Goal: Task Accomplishment & Management: Use online tool/utility

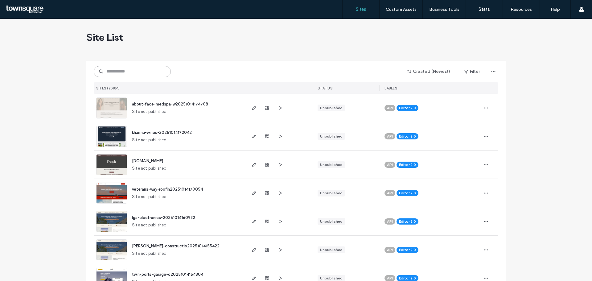
click at [134, 72] on input at bounding box center [132, 71] width 77 height 11
paste input "**********"
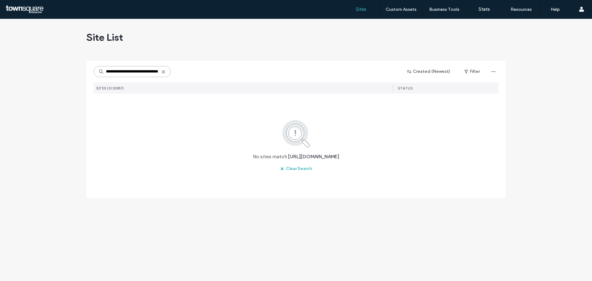
type input "**********"
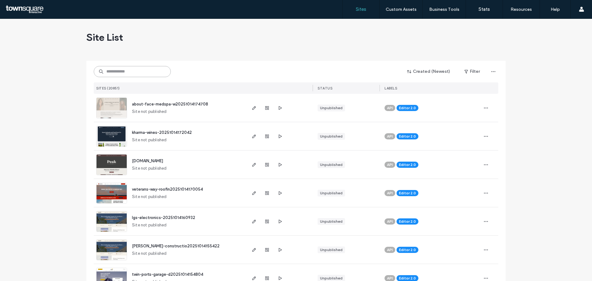
click at [134, 70] on input at bounding box center [132, 71] width 77 height 11
paste input "**********"
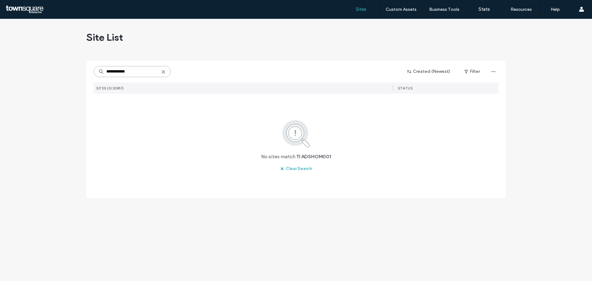
type input "**********"
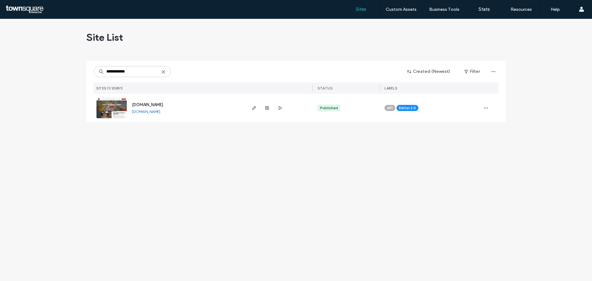
click at [119, 106] on img at bounding box center [112, 119] width 30 height 42
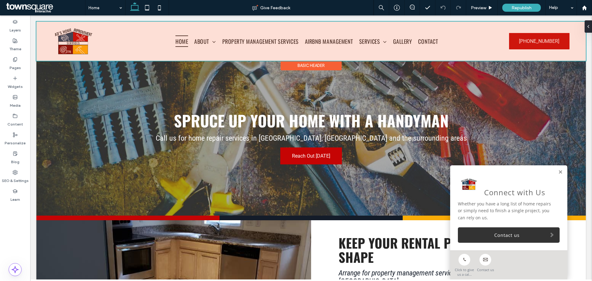
drag, startPoint x: 249, startPoint y: 18, endPoint x: 246, endPoint y: 23, distance: 4.8
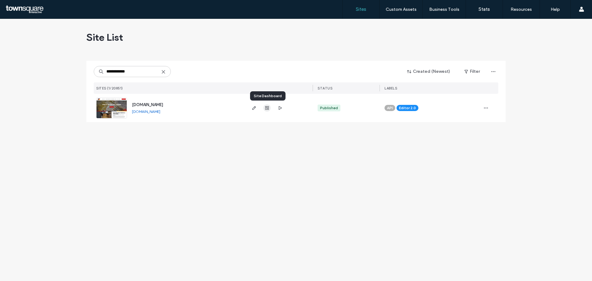
type input "**********"
click at [267, 108] on icon "button" at bounding box center [267, 107] width 5 height 5
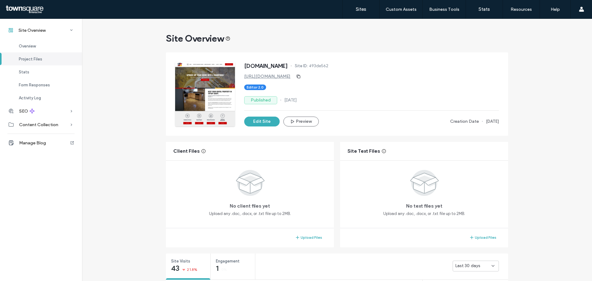
scroll to position [185, 0]
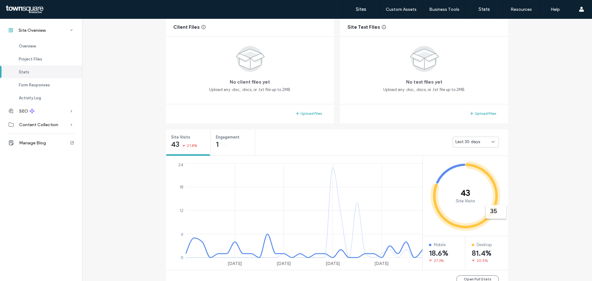
scroll to position [120, 0]
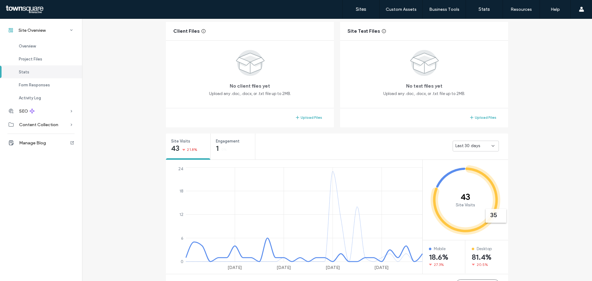
click at [493, 146] on icon at bounding box center [493, 145] width 5 height 5
click at [510, 171] on div "Site Overview www.adshomeimprovementservices.com Site ID: 493de562 https://www.…" at bounding box center [337, 235] width 510 height 673
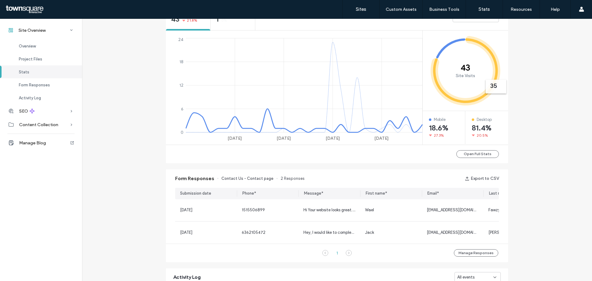
scroll to position [336, 0]
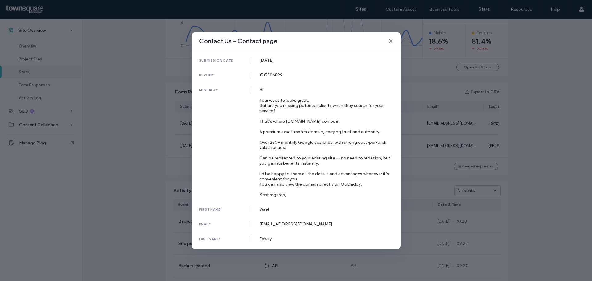
click at [390, 42] on icon at bounding box center [390, 41] width 5 height 5
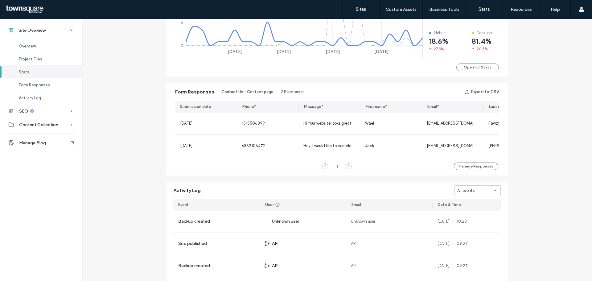
click at [322, 81] on div "Form Responses Contact Us - Contact page 2 Responses Export to CSV Submission d…" at bounding box center [337, 129] width 348 height 99
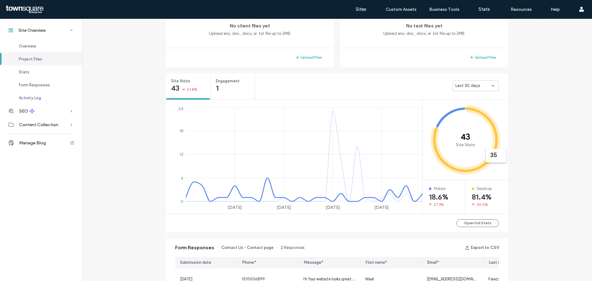
scroll to position [212, 0]
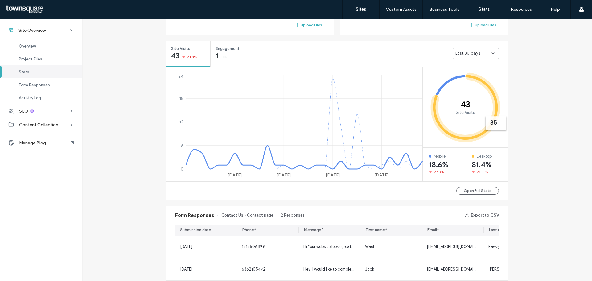
scroll to position [182, 0]
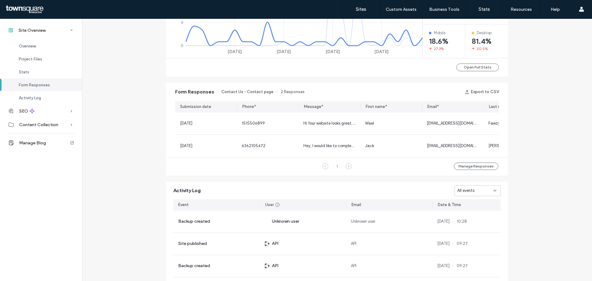
scroll to position [367, 0]
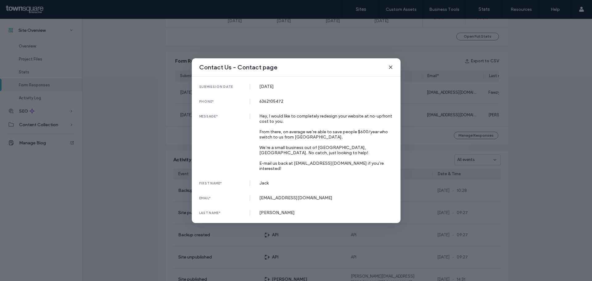
click at [391, 68] on use at bounding box center [390, 67] width 3 height 3
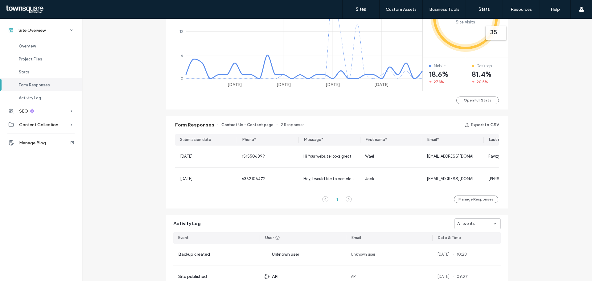
scroll to position [212, 0]
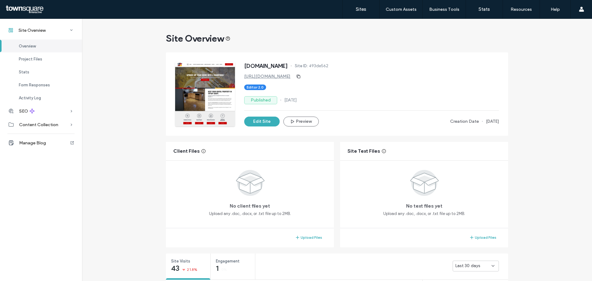
click at [313, 34] on div "Site Overview" at bounding box center [337, 38] width 342 height 12
drag, startPoint x: 328, startPoint y: 39, endPoint x: 346, endPoint y: 25, distance: 23.1
click at [328, 39] on div "Site Overview" at bounding box center [337, 38] width 342 height 12
click at [317, 35] on div "Site Overview" at bounding box center [337, 38] width 342 height 12
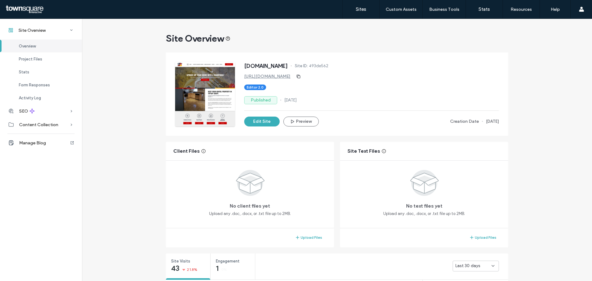
click at [316, 35] on div "Site Overview" at bounding box center [337, 38] width 342 height 12
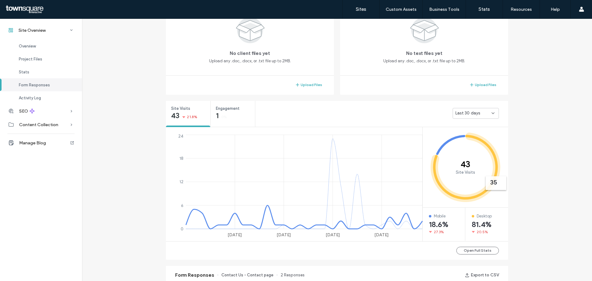
scroll to position [430, 0]
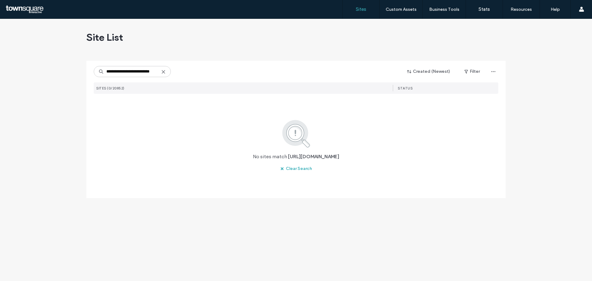
drag, startPoint x: 116, startPoint y: 71, endPoint x: 66, endPoint y: 69, distance: 50.0
click at [70, 72] on div "**********" at bounding box center [296, 150] width 592 height 262
type input "**********"
click at [164, 73] on use at bounding box center [163, 71] width 3 height 3
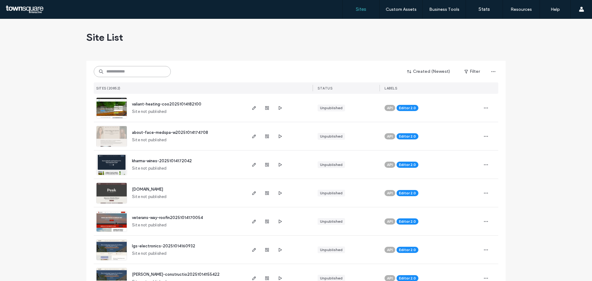
paste input "**********"
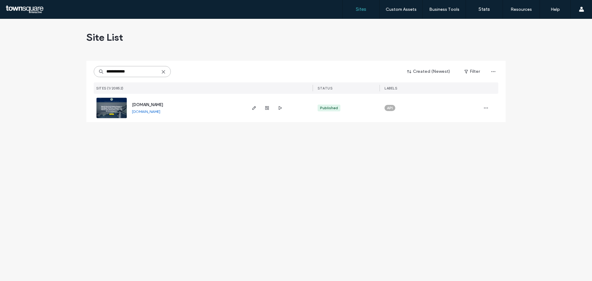
type input "**********"
click at [113, 105] on img at bounding box center [112, 119] width 30 height 42
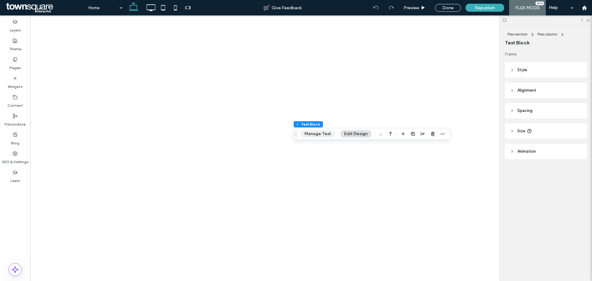
click at [323, 135] on button "Manage Text" at bounding box center [317, 133] width 35 height 7
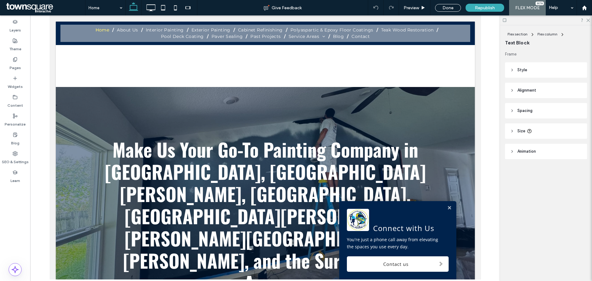
scroll to position [277, 0]
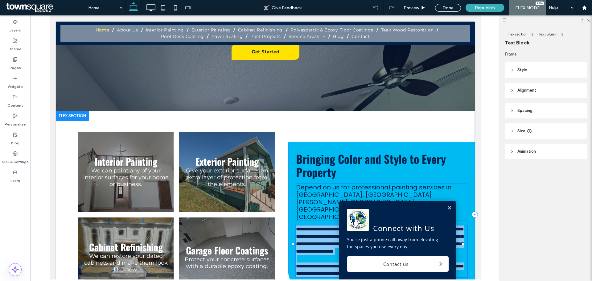
type input "**********"
type input "**"
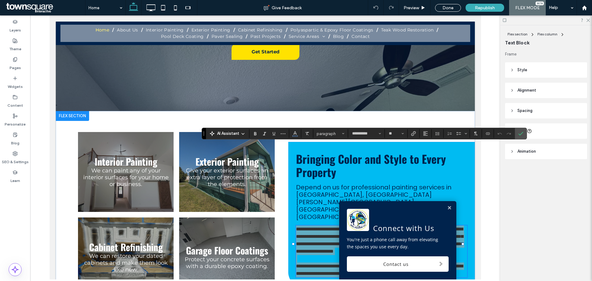
click at [238, 135] on span "AI Assistant" at bounding box center [228, 133] width 22 height 6
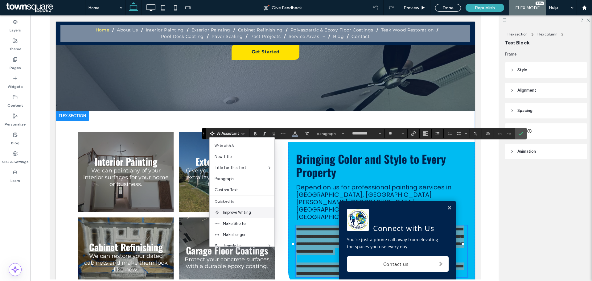
click at [232, 213] on span "Improve Writing" at bounding box center [248, 212] width 51 height 6
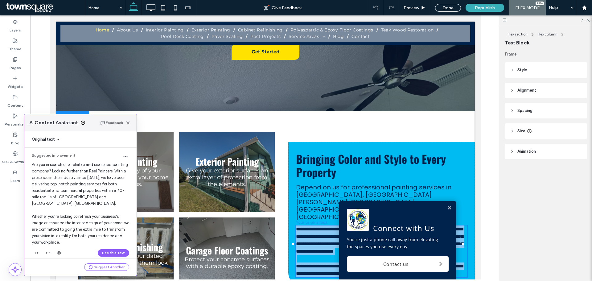
scroll to position [7, 0]
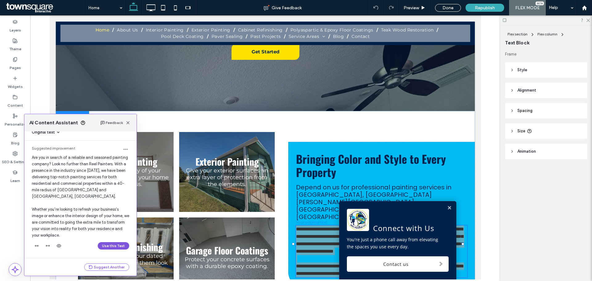
click at [98, 248] on button "Use this Text" at bounding box center [113, 245] width 31 height 7
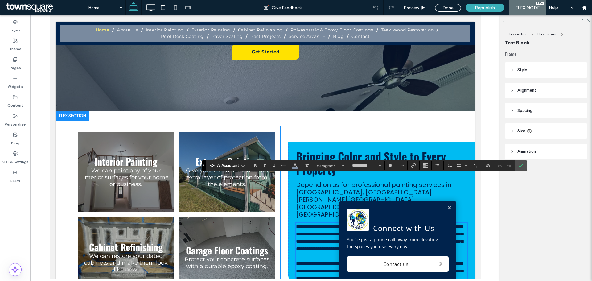
scroll to position [245, 0]
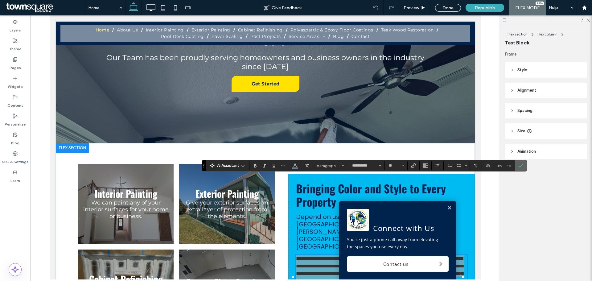
click at [519, 166] on use "Confirm" at bounding box center [520, 166] width 5 height 4
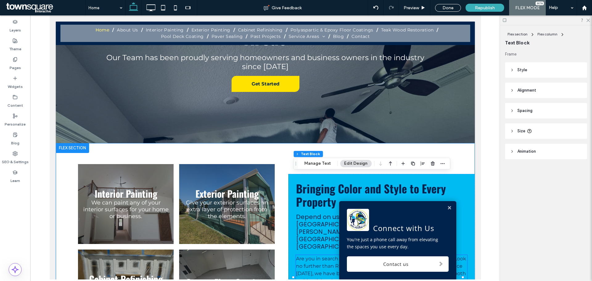
click at [282, 143] on div "Interior Painting We can paint any of your interior surfaces for your home or b…" at bounding box center [264, 259] width 419 height 232
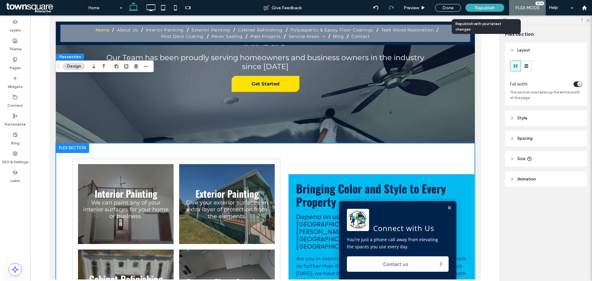
click at [487, 6] on span "Republish" at bounding box center [485, 7] width 20 height 5
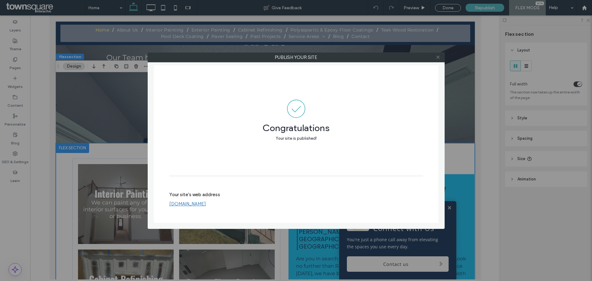
click at [438, 57] on icon at bounding box center [438, 57] width 5 height 5
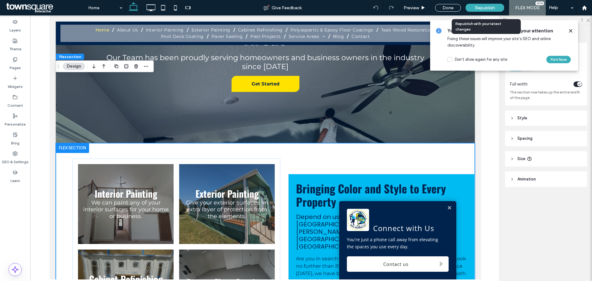
click at [470, 7] on div "Republish" at bounding box center [485, 8] width 39 height 8
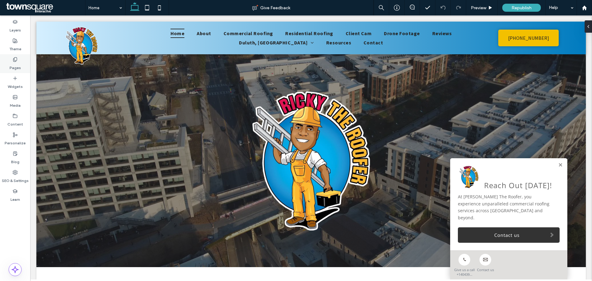
drag, startPoint x: 20, startPoint y: 63, endPoint x: 24, endPoint y: 65, distance: 5.4
click at [20, 63] on label "Pages" at bounding box center [15, 66] width 11 height 9
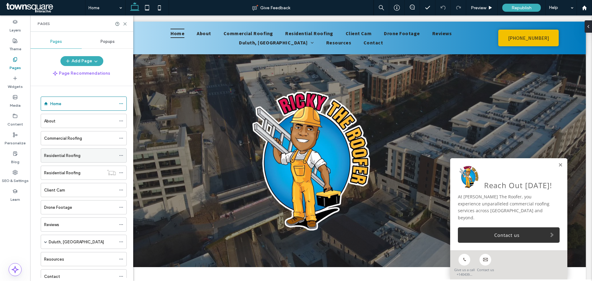
click at [81, 159] on div "Residential Roofing" at bounding box center [80, 156] width 72 height 14
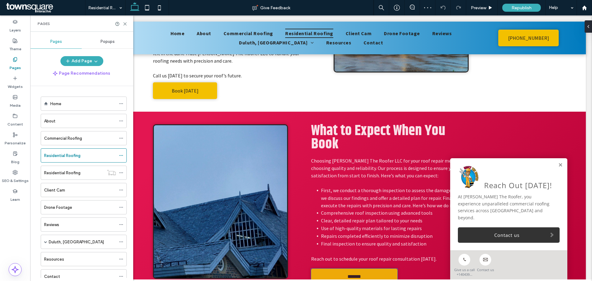
scroll to position [105, 0]
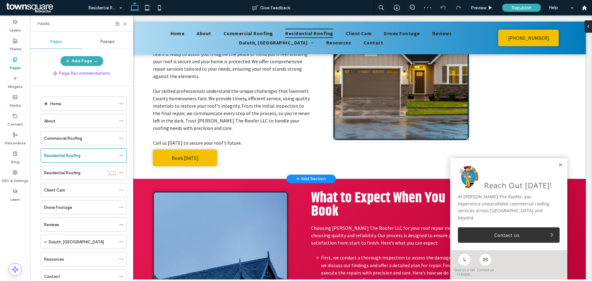
click at [407, 115] on img at bounding box center [401, 50] width 135 height 178
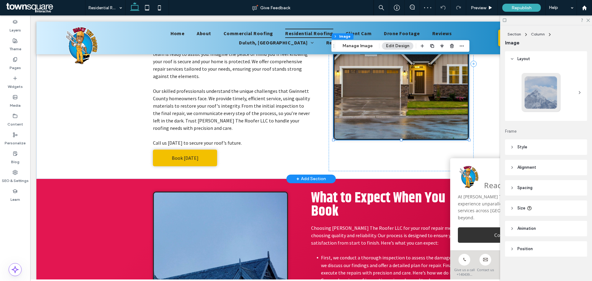
click at [407, 114] on img at bounding box center [401, 50] width 135 height 178
click at [364, 48] on button "Manage Image" at bounding box center [358, 45] width 38 height 7
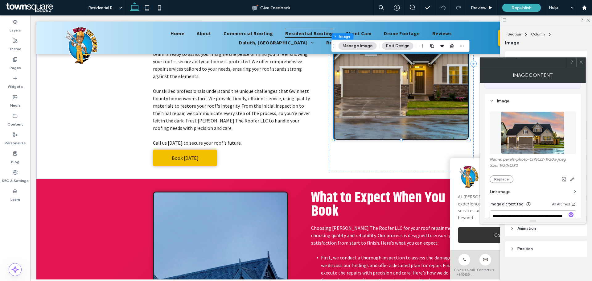
scroll to position [62, 0]
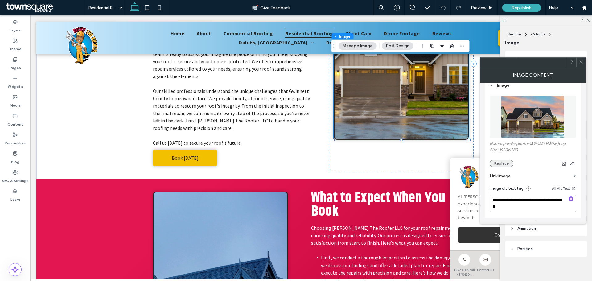
click at [495, 162] on button "Replace" at bounding box center [502, 163] width 24 height 7
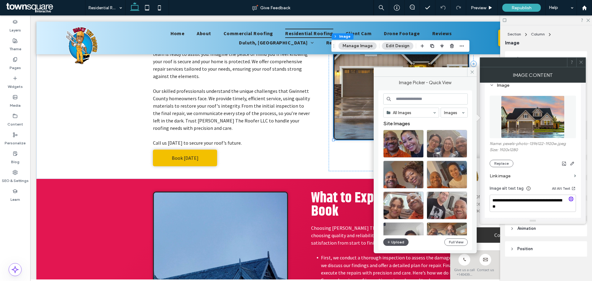
click at [390, 243] on icon "button" at bounding box center [389, 242] width 4 height 5
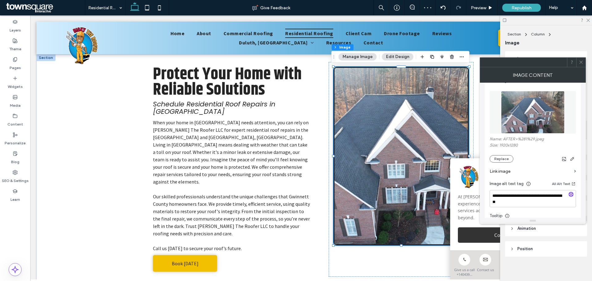
scroll to position [0, 0]
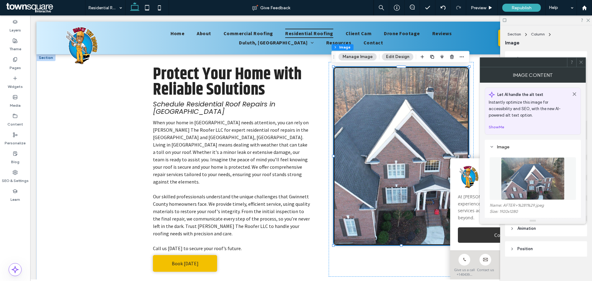
click at [582, 63] on icon at bounding box center [581, 62] width 5 height 5
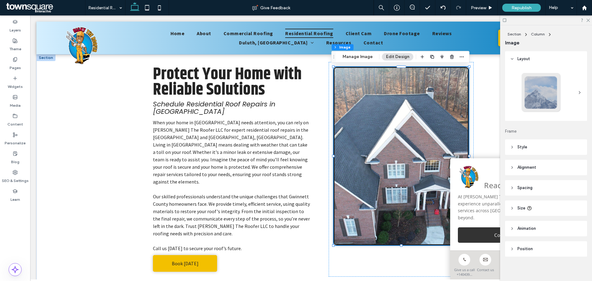
click at [523, 191] on header "Spacing" at bounding box center [546, 187] width 82 height 15
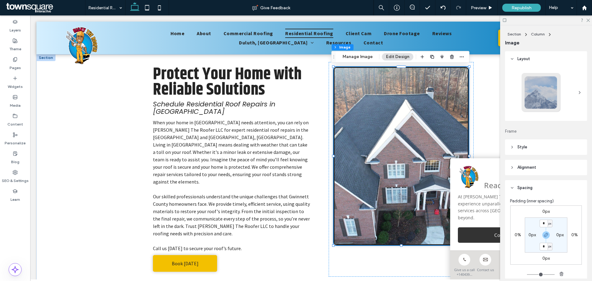
click at [523, 191] on header "Spacing" at bounding box center [546, 187] width 82 height 15
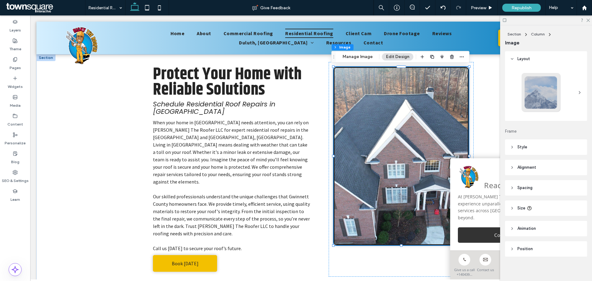
click at [524, 170] on span "Alignment" at bounding box center [526, 167] width 19 height 6
click at [524, 210] on span "Size" at bounding box center [521, 208] width 8 height 6
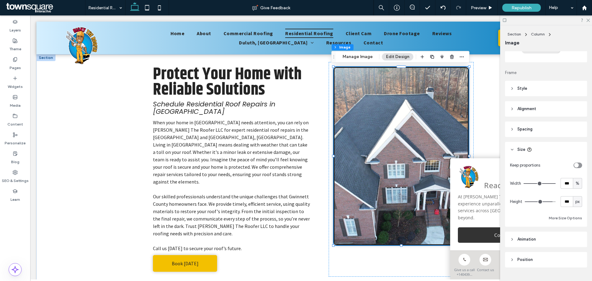
scroll to position [72, 0]
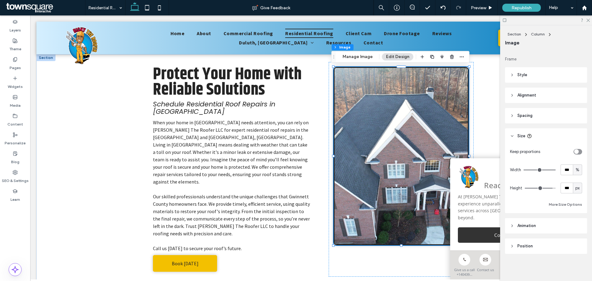
click at [574, 153] on div "toggle" at bounding box center [576, 151] width 5 height 5
type input "*"
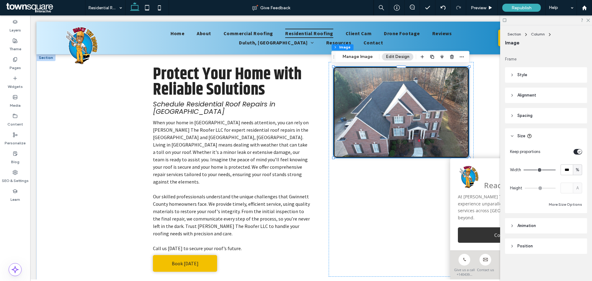
click at [533, 138] on header "Size" at bounding box center [546, 135] width 82 height 15
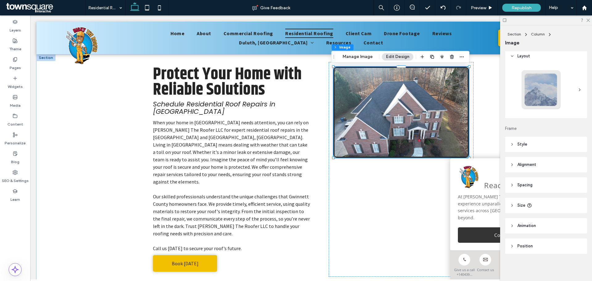
scroll to position [3, 0]
click at [317, 137] on div "Protect Your Home with Reliable Solutions Schedule Residential Roof Repairs in …" at bounding box center [311, 169] width 370 height 230
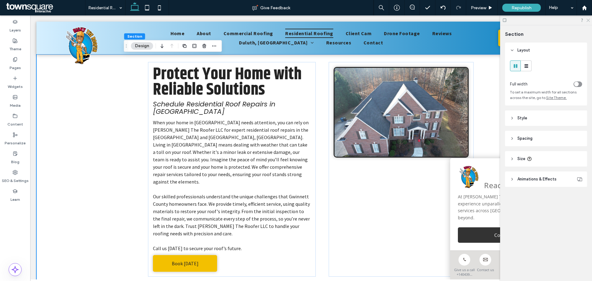
drag, startPoint x: 586, startPoint y: 20, endPoint x: 553, endPoint y: 9, distance: 35.7
click at [586, 20] on icon at bounding box center [588, 20] width 4 height 4
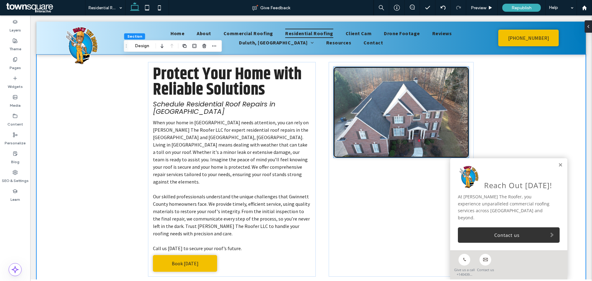
click at [423, 126] on img at bounding box center [401, 112] width 135 height 91
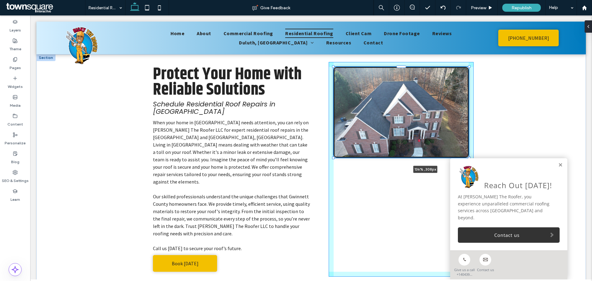
drag, startPoint x: 330, startPoint y: 158, endPoint x: 293, endPoint y: 167, distance: 38.0
click at [293, 167] on div "Protect Your Home with Reliable Solutions Schedule Residential Roof Repairs in …" at bounding box center [311, 169] width 370 height 230
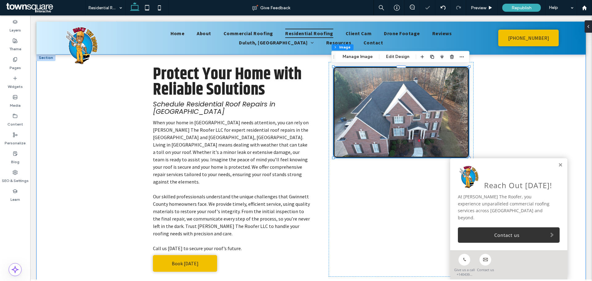
click at [323, 165] on div "Protect Your Home with Reliable Solutions Schedule Residential Roof Repairs in …" at bounding box center [311, 169] width 370 height 230
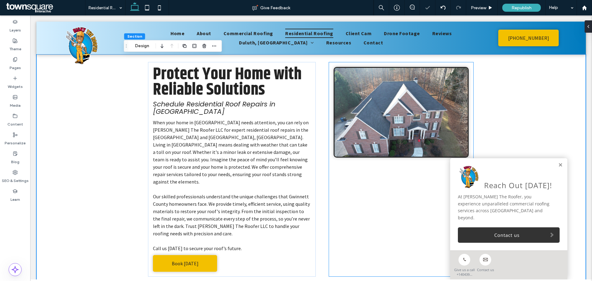
click at [330, 170] on div at bounding box center [401, 169] width 145 height 214
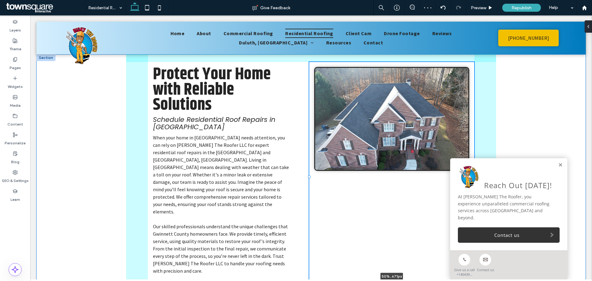
drag, startPoint x: 326, startPoint y: 165, endPoint x: 306, endPoint y: 165, distance: 19.7
click at [306, 165] on div "Protect Your Home with Reliable Solutions Schedule Residential Roof Repairs in …" at bounding box center [311, 187] width 370 height 267
type input "**"
type input "*****"
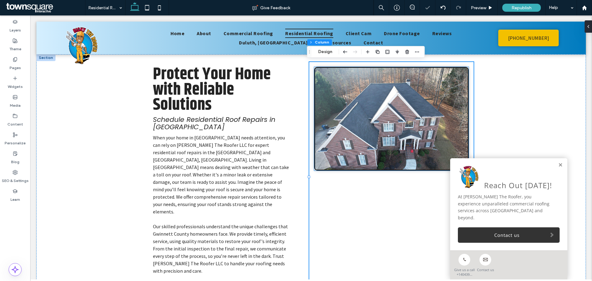
click at [328, 158] on img at bounding box center [391, 119] width 154 height 104
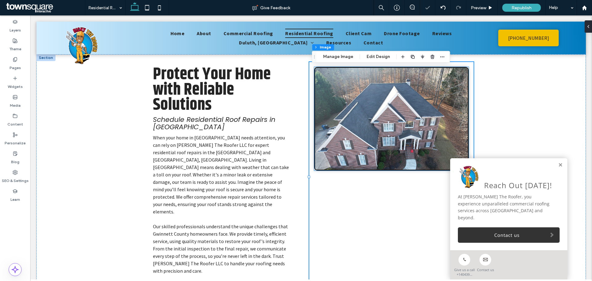
type input "*"
type input "***"
type input "**"
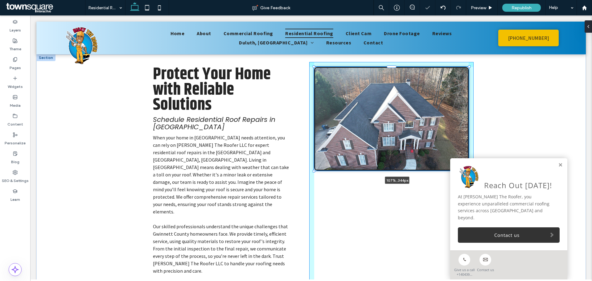
drag, startPoint x: 312, startPoint y: 172, endPoint x: 306, endPoint y: 175, distance: 6.9
click at [306, 175] on div "Protect Your Home with Reliable Solutions Schedule Residential Roof Repairs in …" at bounding box center [311, 187] width 370 height 267
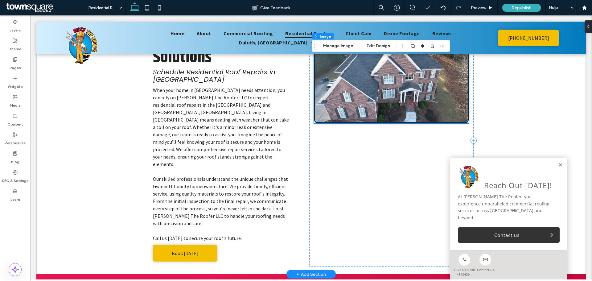
scroll to position [0, 0]
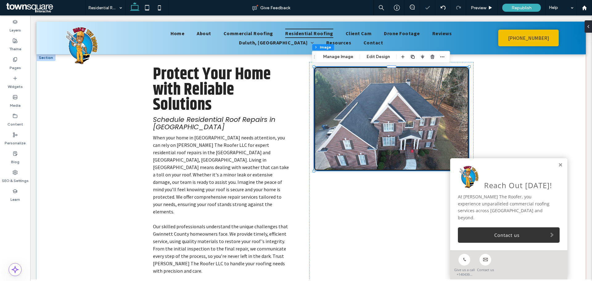
click at [335, 142] on img at bounding box center [391, 119] width 154 height 104
click at [368, 59] on button "Edit Design" at bounding box center [378, 56] width 31 height 7
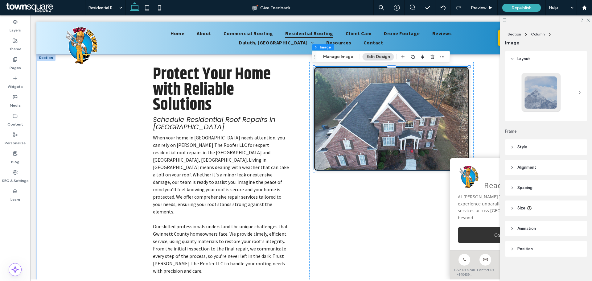
click at [528, 249] on span "Position" at bounding box center [524, 249] width 15 height 6
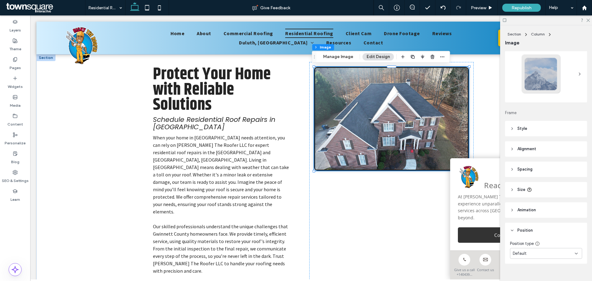
scroll to position [28, 0]
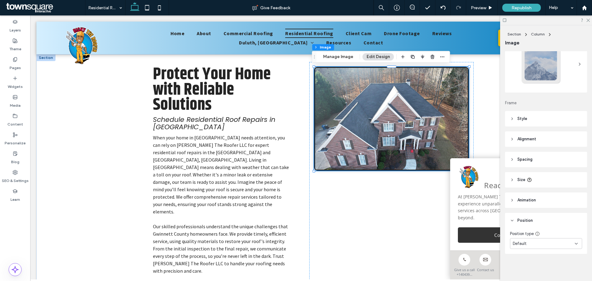
click at [555, 243] on div "Default" at bounding box center [544, 243] width 62 height 6
click at [532, 191] on div "Fixed" at bounding box center [544, 190] width 68 height 11
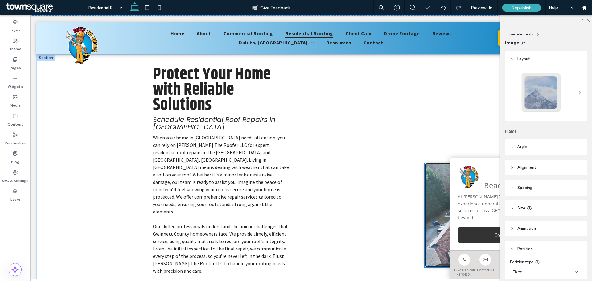
type input "*"
type input "***"
type input "**"
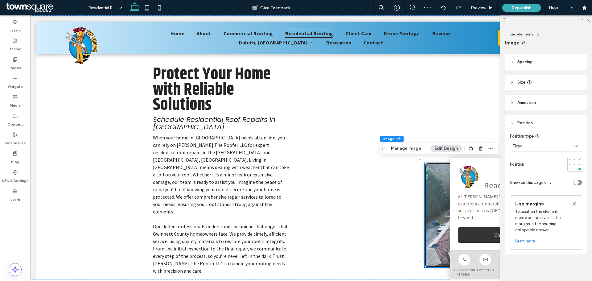
scroll to position [126, 0]
click at [573, 163] on div at bounding box center [575, 163] width 4 height 4
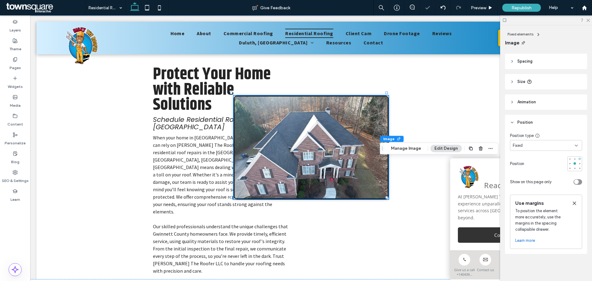
click at [578, 160] on div at bounding box center [579, 159] width 2 height 2
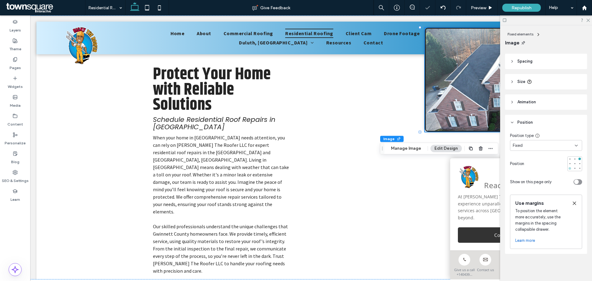
click at [568, 169] on div at bounding box center [570, 168] width 4 height 4
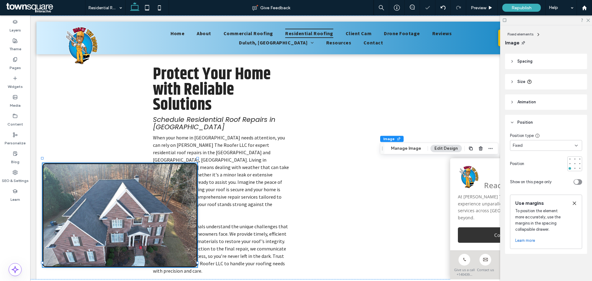
click at [557, 147] on div "Fixed" at bounding box center [544, 145] width 62 height 6
click at [519, 160] on div "Default" at bounding box center [544, 156] width 68 height 11
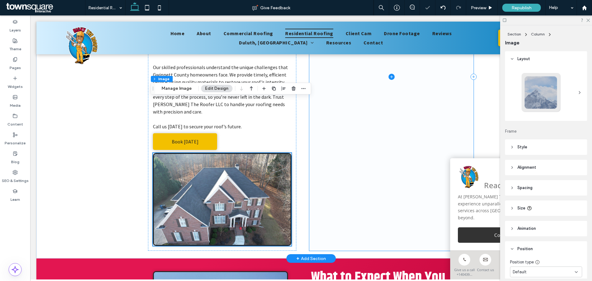
scroll to position [68, 0]
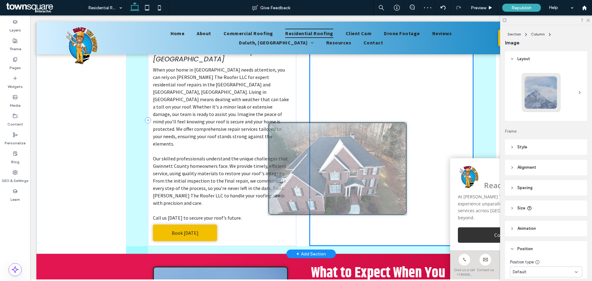
drag, startPoint x: 265, startPoint y: 232, endPoint x: 425, endPoint y: 103, distance: 205.7
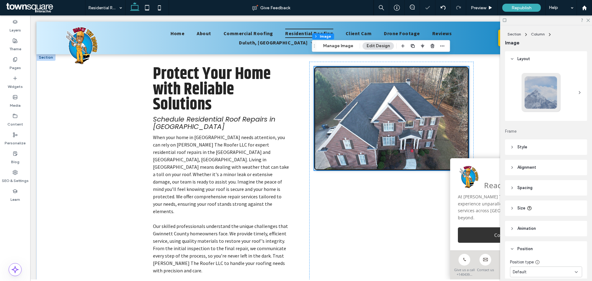
scroll to position [0, 0]
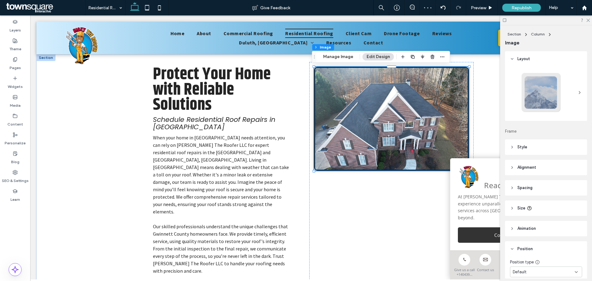
click at [525, 248] on span "Position" at bounding box center [524, 249] width 15 height 6
click at [521, 232] on header "Animation" at bounding box center [546, 228] width 82 height 15
click at [521, 231] on span "Animation" at bounding box center [526, 228] width 18 height 6
click at [544, 128] on div "Layout Frame Style Cover Full image No repeat Position Do not optimize this ima…" at bounding box center [548, 164] width 86 height 227
click at [533, 157] on div "Layout Frame Style Cover Full image No repeat Position Do not optimize this ima…" at bounding box center [548, 164] width 86 height 227
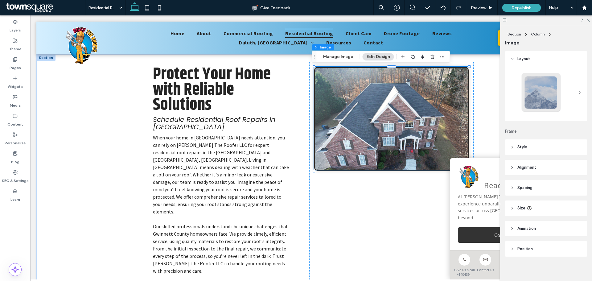
click at [532, 149] on header "Style" at bounding box center [546, 146] width 82 height 15
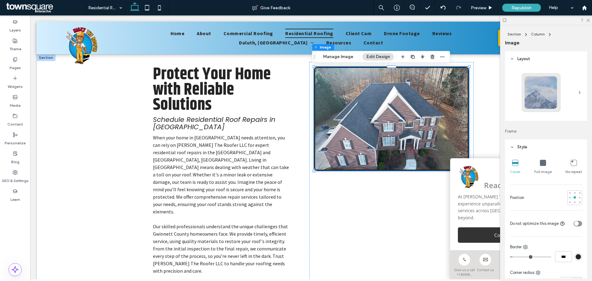
click at [540, 163] on icon at bounding box center [543, 163] width 6 height 6
click at [513, 164] on icon at bounding box center [515, 163] width 6 height 6
click at [547, 164] on div "Full image" at bounding box center [543, 167] width 18 height 20
click at [541, 165] on icon at bounding box center [543, 163] width 6 height 6
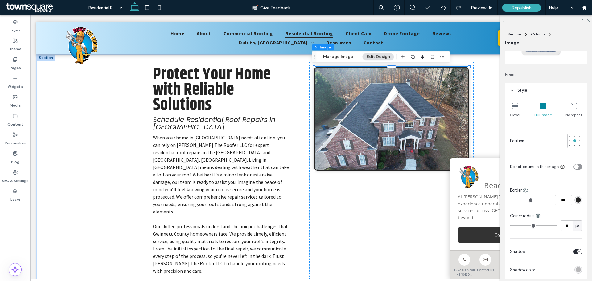
scroll to position [62, 0]
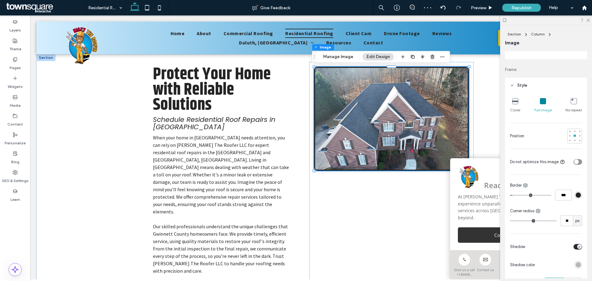
click at [533, 84] on header "Style" at bounding box center [546, 85] width 82 height 15
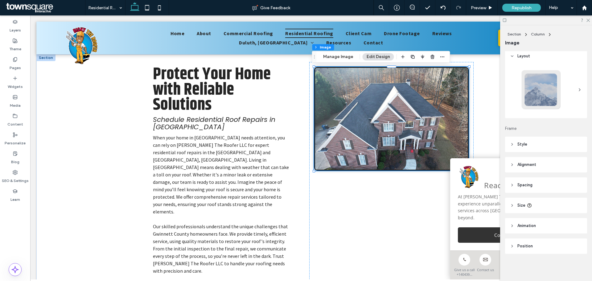
click at [529, 160] on header "Alignment" at bounding box center [546, 164] width 82 height 15
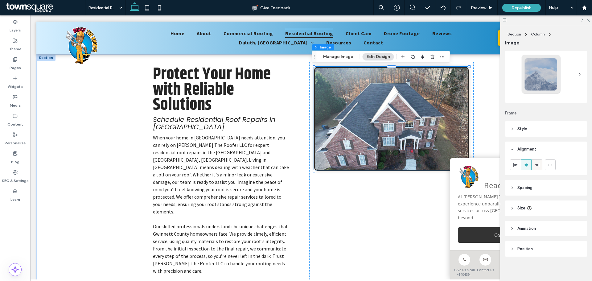
scroll to position [21, 0]
click at [534, 144] on span "Alignment" at bounding box center [526, 146] width 19 height 6
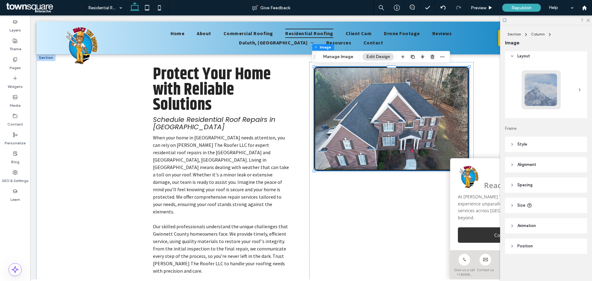
click at [535, 133] on div "Layout Frame Style Cover Full image No repeat Position Do not optimize this ima…" at bounding box center [548, 164] width 86 height 227
click at [536, 141] on header "Style" at bounding box center [546, 144] width 82 height 15
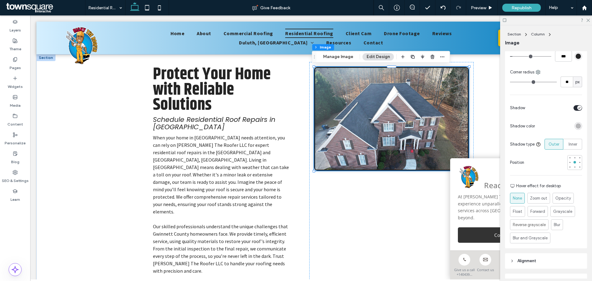
scroll to position [216, 0]
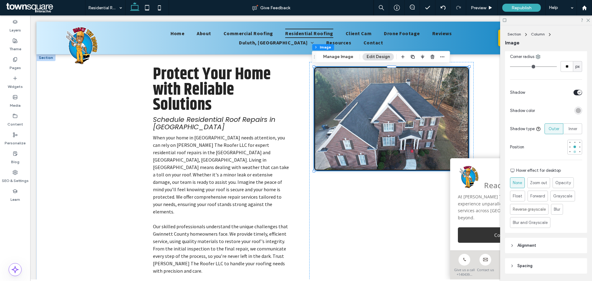
click at [573, 150] on div at bounding box center [574, 151] width 2 height 2
click at [573, 147] on div at bounding box center [574, 147] width 2 height 2
click at [539, 194] on span "Forward" at bounding box center [543, 196] width 15 height 6
drag, startPoint x: 532, startPoint y: 184, endPoint x: 446, endPoint y: 143, distance: 95.0
click at [532, 184] on span "Zoom out" at bounding box center [538, 182] width 18 height 6
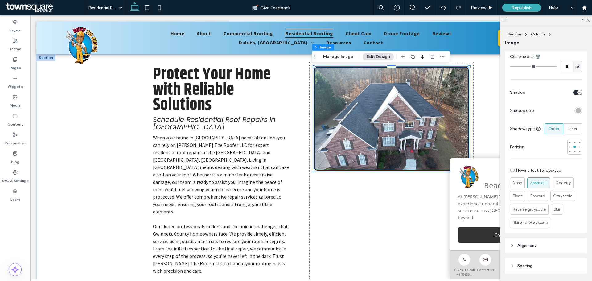
click at [354, 63] on div "Section Column Image Manage Image Edit Design" at bounding box center [381, 57] width 138 height 12
click at [351, 58] on button "Manage Image" at bounding box center [338, 56] width 38 height 7
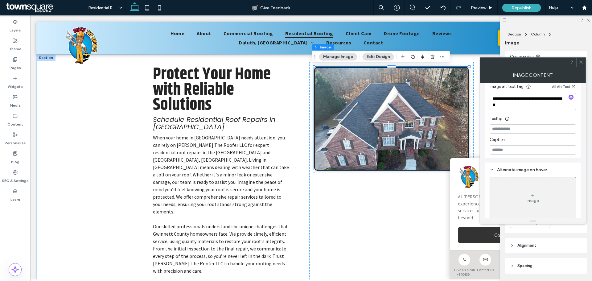
scroll to position [168, 0]
click at [580, 61] on icon at bounding box center [581, 62] width 5 height 5
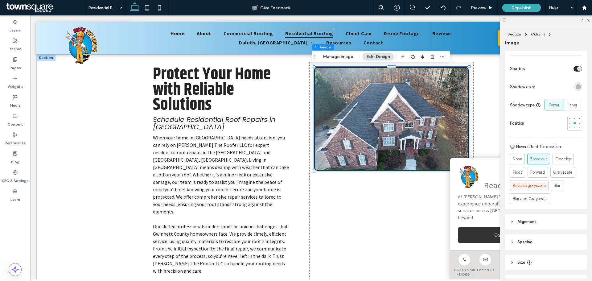
scroll to position [297, 0]
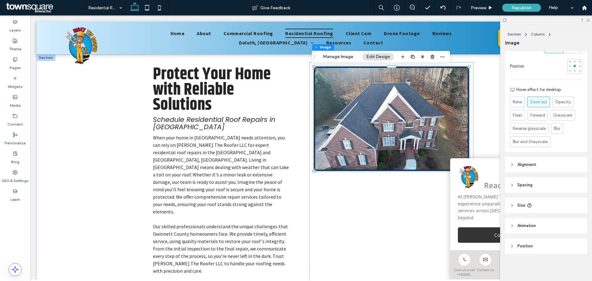
click at [527, 241] on header "Position" at bounding box center [546, 245] width 82 height 15
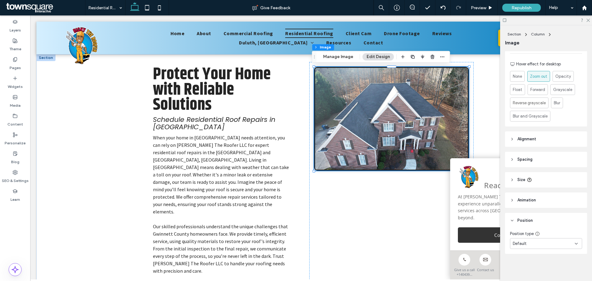
click at [540, 204] on header "Animation" at bounding box center [546, 199] width 82 height 15
click at [538, 185] on header "Size" at bounding box center [546, 179] width 82 height 15
click at [543, 166] on header "Spacing" at bounding box center [546, 159] width 82 height 15
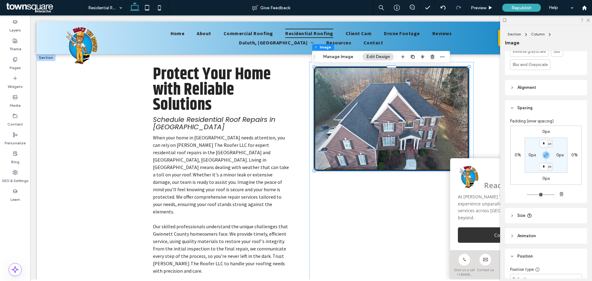
scroll to position [384, 0]
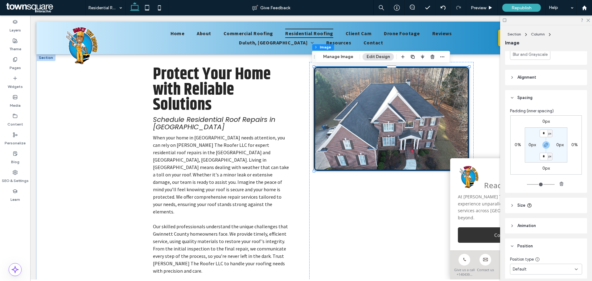
type input "*"
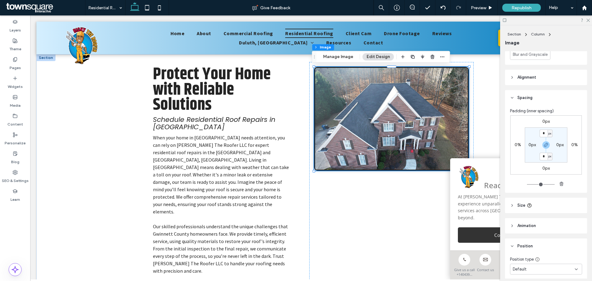
type input "*"
type input "**"
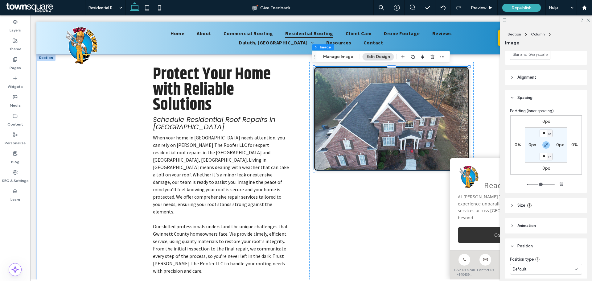
type input "**"
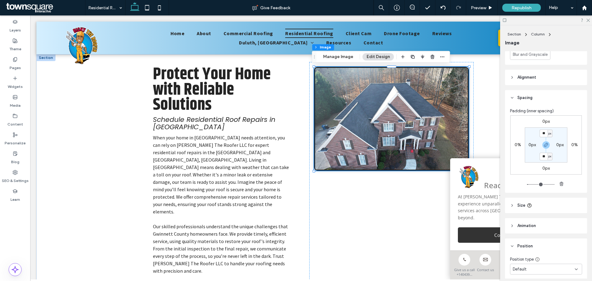
type input "**"
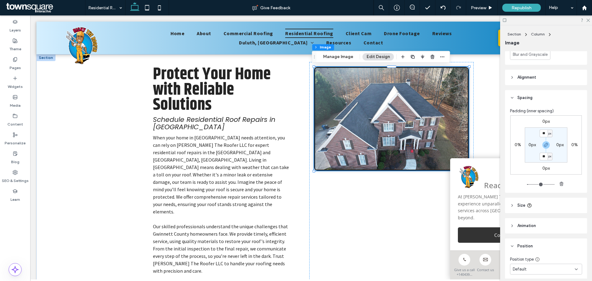
type input "**"
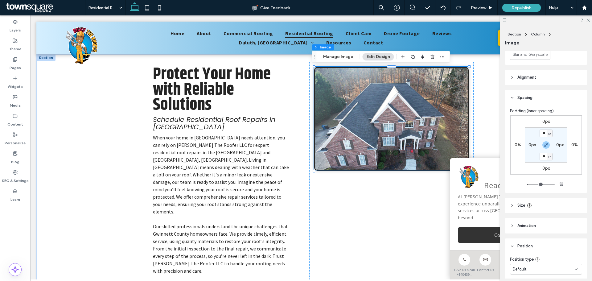
type input "**"
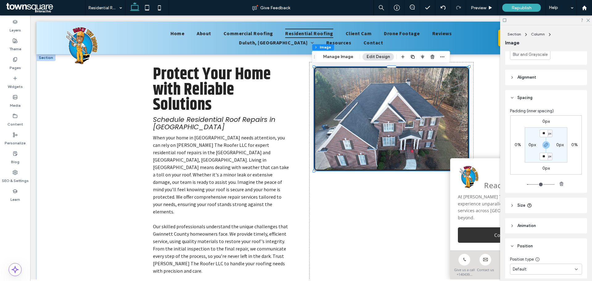
type input "**"
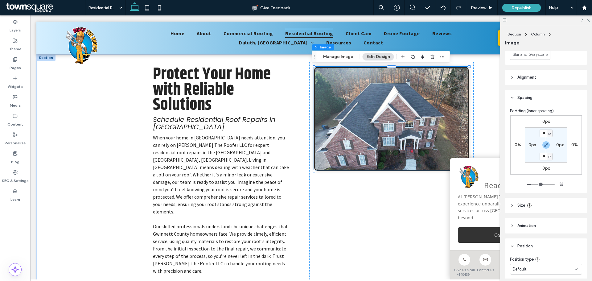
type input "**"
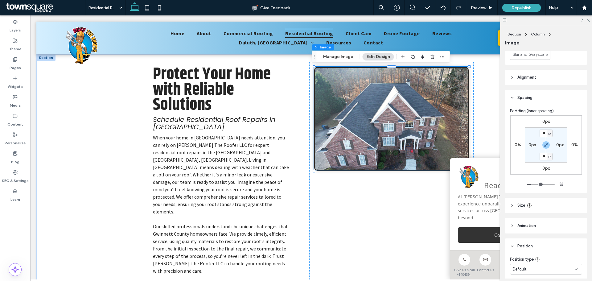
type input "**"
drag, startPoint x: 527, startPoint y: 183, endPoint x: 532, endPoint y: 185, distance: 5.3
click at [532, 185] on input "range" at bounding box center [541, 184] width 28 height 1
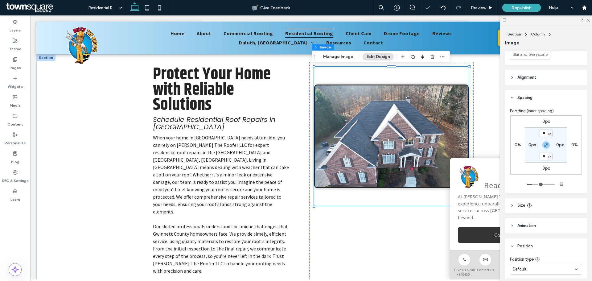
type input "**"
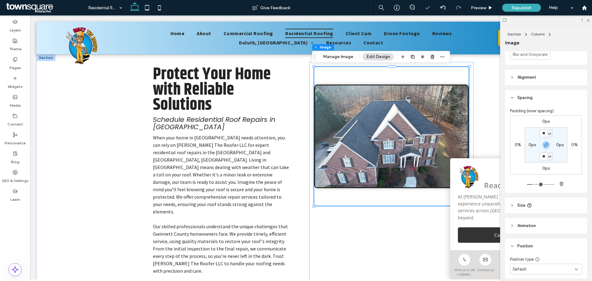
type input "**"
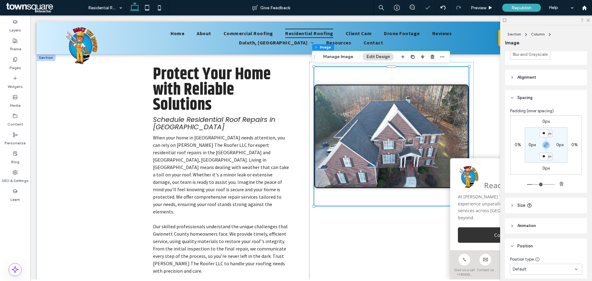
type input "**"
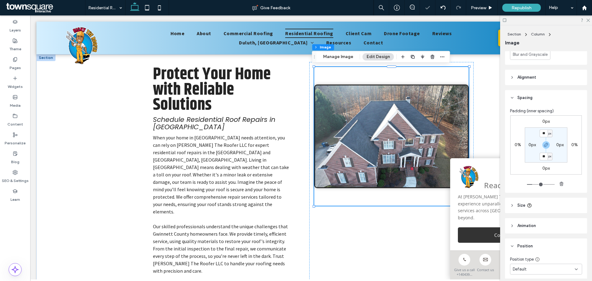
type input "**"
type input "***"
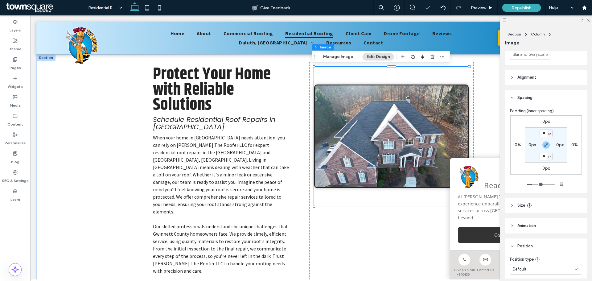
type input "***"
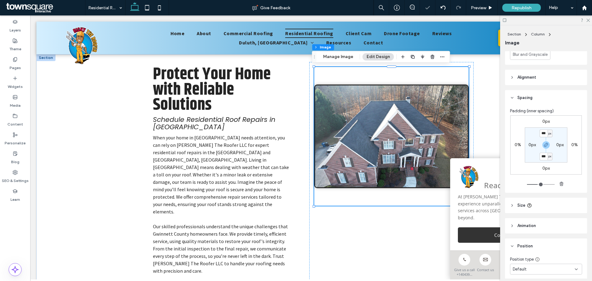
type input "***"
drag, startPoint x: 533, startPoint y: 185, endPoint x: 536, endPoint y: 185, distance: 3.7
type input "***"
click at [536, 185] on input "range" at bounding box center [541, 184] width 28 height 1
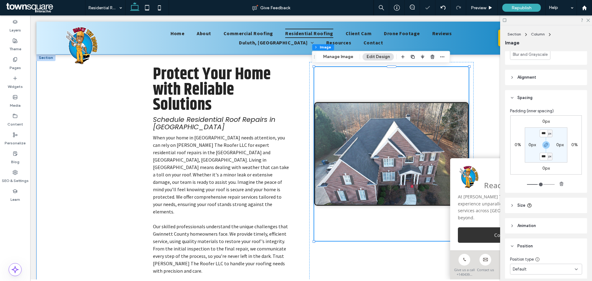
click at [122, 163] on div "Protect Your Home with Reliable Solutions Schedule Residential Roof Repairs in …" at bounding box center [310, 187] width 549 height 267
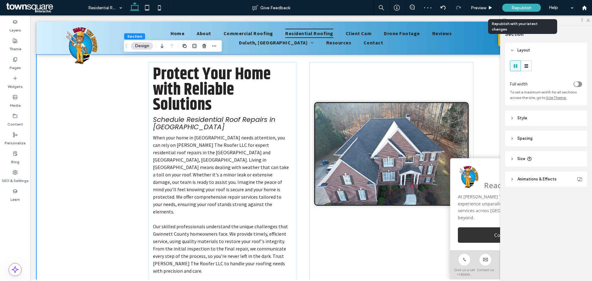
click at [517, 9] on span "Republish" at bounding box center [521, 7] width 20 height 5
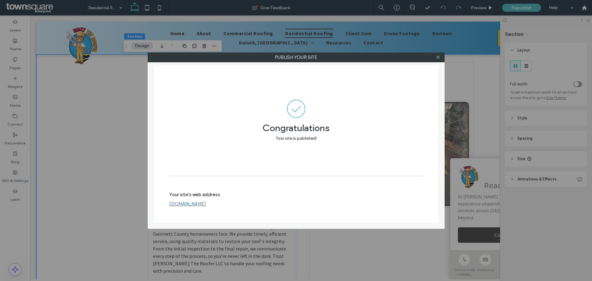
drag, startPoint x: 437, startPoint y: 59, endPoint x: 440, endPoint y: 55, distance: 4.8
click at [436, 59] on icon at bounding box center [438, 57] width 5 height 5
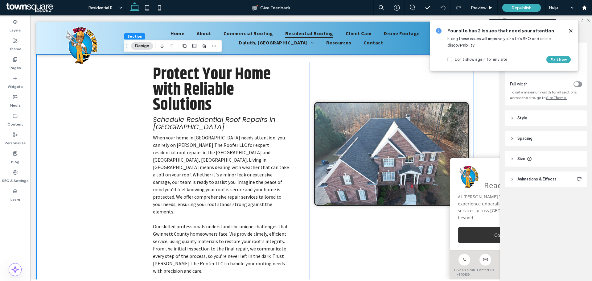
click at [510, 4] on div "Republish" at bounding box center [521, 8] width 39 height 8
